Goal: Information Seeking & Learning: Find specific fact

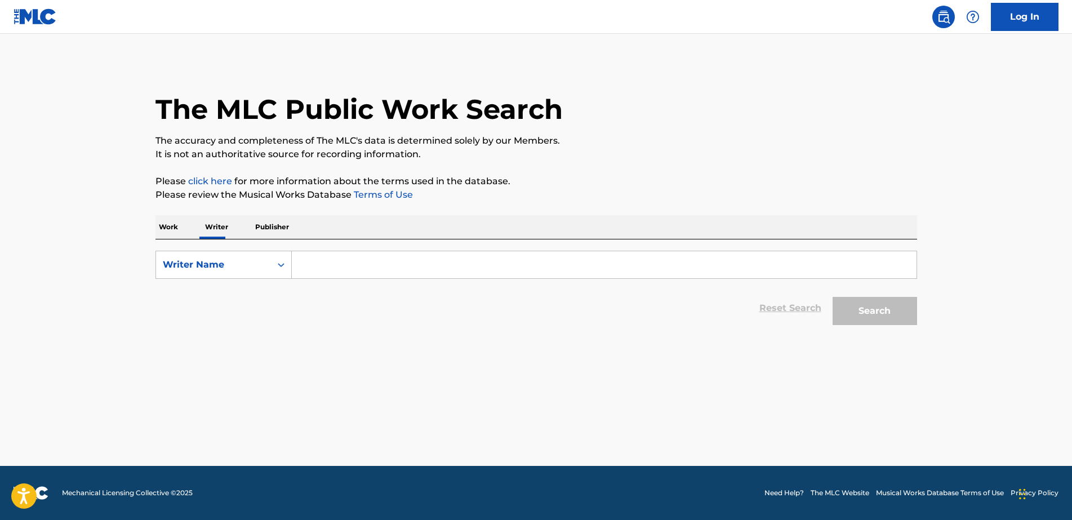
click at [313, 267] on input "Search Form" at bounding box center [604, 264] width 625 height 27
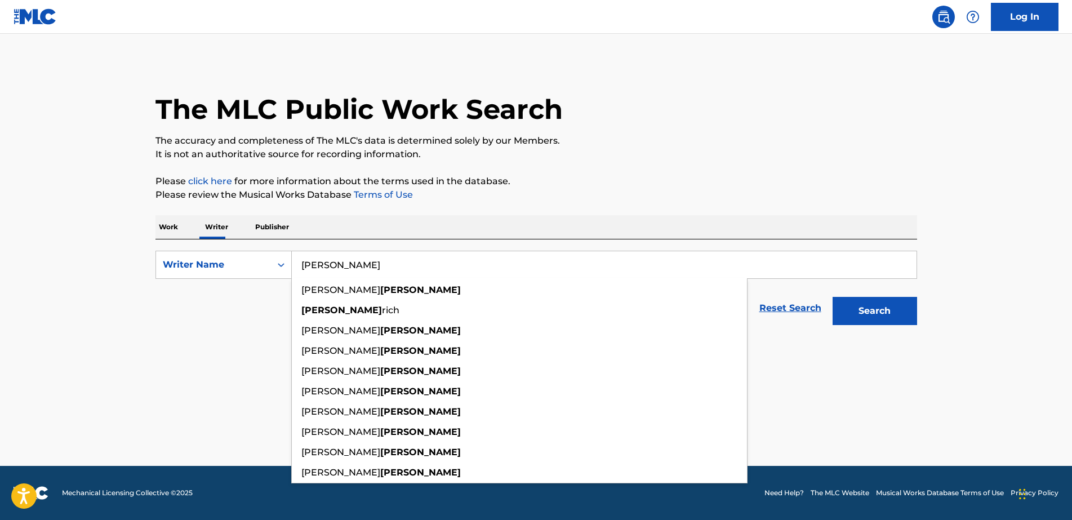
type input "[PERSON_NAME]"
drag, startPoint x: 229, startPoint y: 328, endPoint x: 215, endPoint y: 316, distance: 18.3
click at [227, 327] on div "Reset Search Search" at bounding box center [535, 308] width 761 height 45
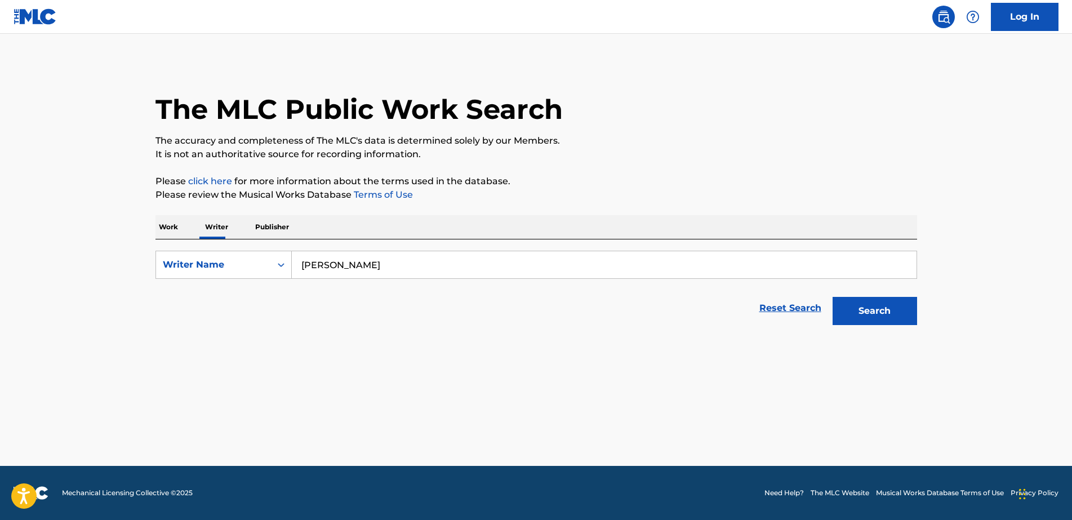
drag, startPoint x: 157, startPoint y: 240, endPoint x: 163, endPoint y: 239, distance: 6.3
click at [160, 239] on div "SearchWithCriteria1edf0f59-50d2-404e-9d29-d5f77a88f50e Writer Name [PERSON_NAME…" at bounding box center [535, 284] width 761 height 91
click at [164, 238] on p "Work" at bounding box center [168, 227] width 26 height 24
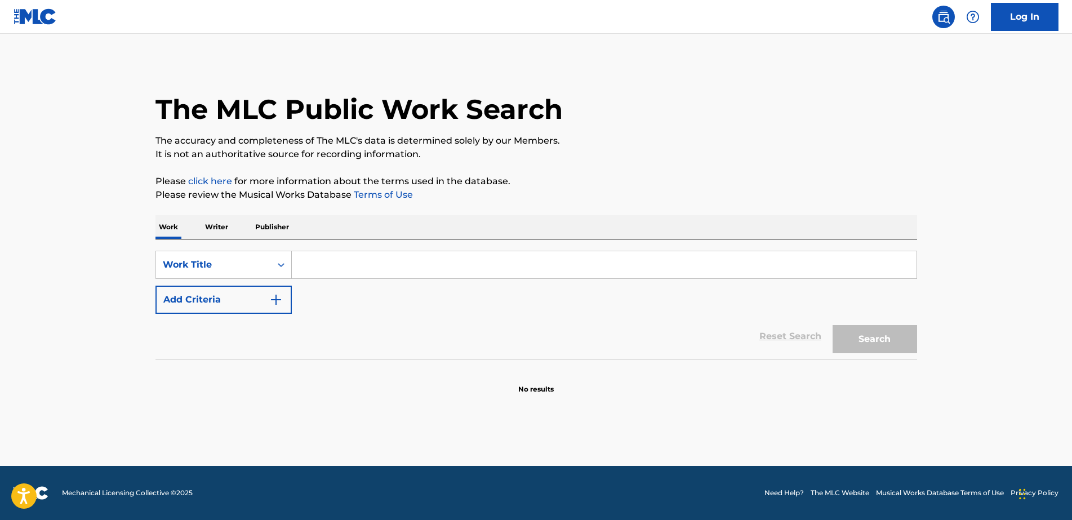
click at [318, 263] on input "Search Form" at bounding box center [604, 264] width 625 height 27
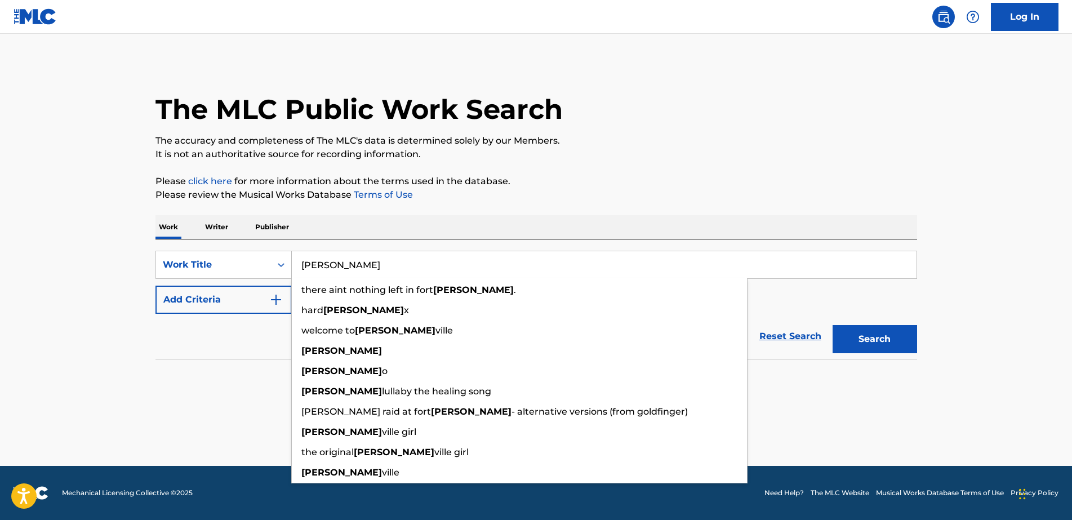
type input "[PERSON_NAME]"
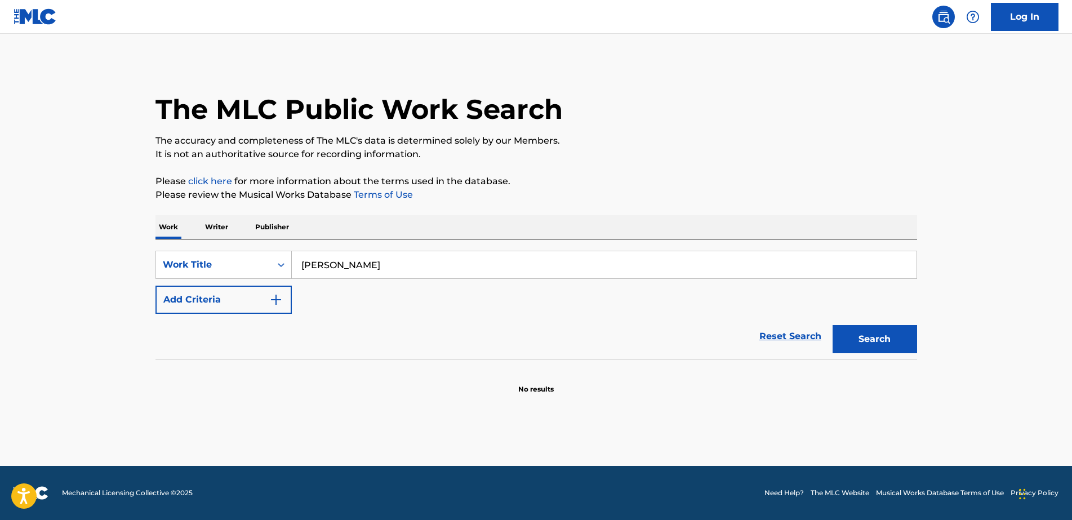
drag, startPoint x: 219, startPoint y: 350, endPoint x: 199, endPoint y: 317, distance: 38.4
click at [217, 346] on div "Reset Search Search" at bounding box center [535, 336] width 761 height 45
click at [190, 300] on button "Add Criteria" at bounding box center [223, 300] width 136 height 28
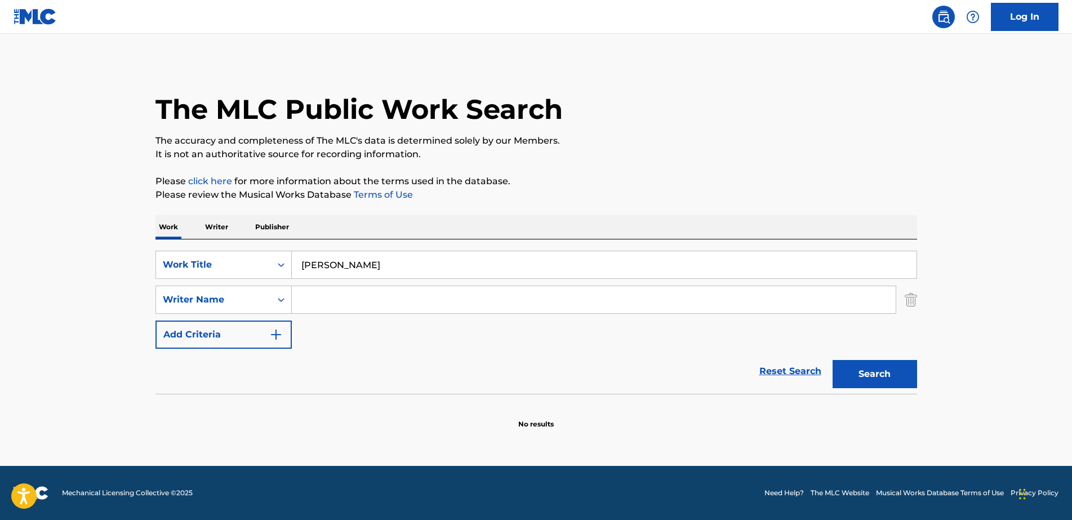
click at [320, 302] on input "Search Form" at bounding box center [594, 299] width 604 height 27
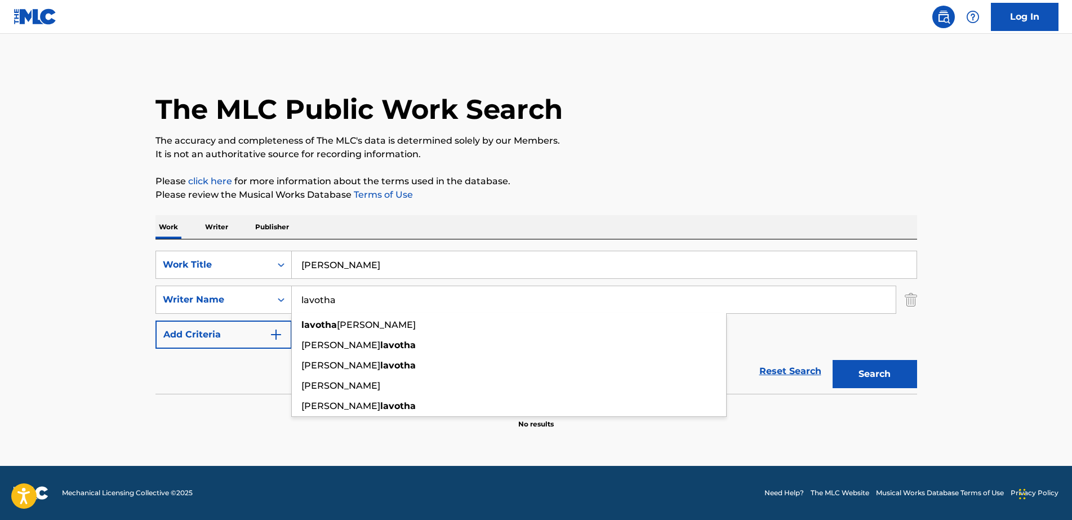
click at [832, 360] on button "Search" at bounding box center [874, 374] width 84 height 28
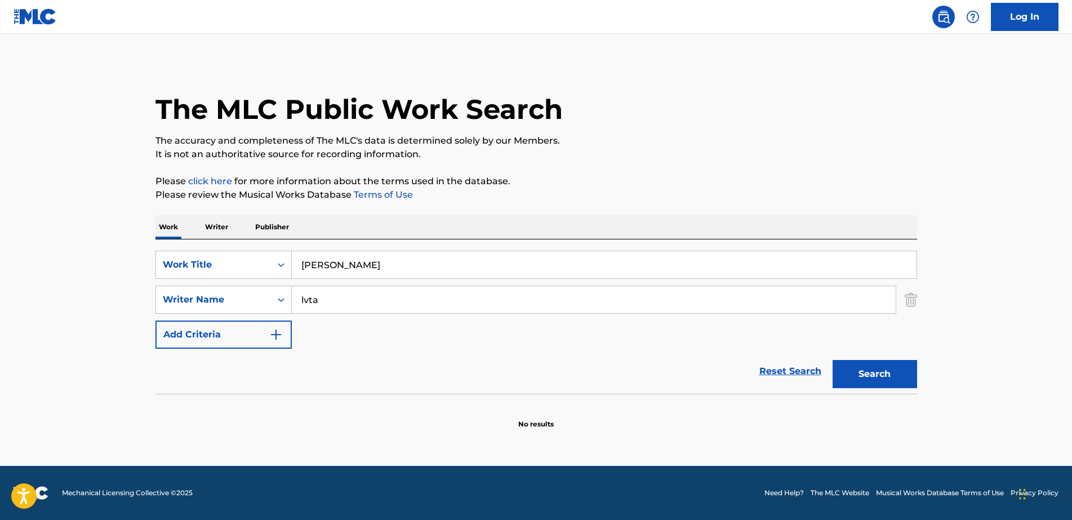
click at [832, 360] on button "Search" at bounding box center [874, 374] width 84 height 28
type input "l"
